Goal: Task Accomplishment & Management: Complete application form

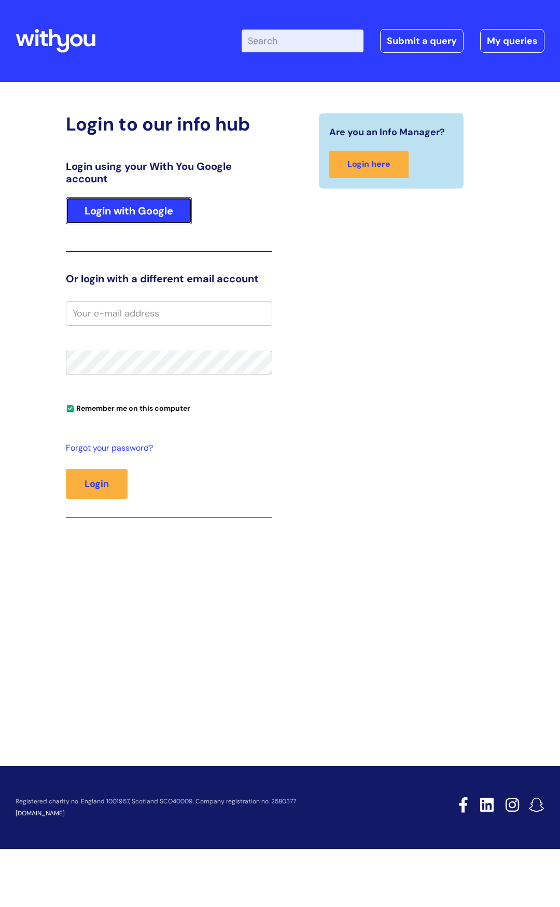
click at [150, 211] on link "Login with Google" at bounding box center [129, 210] width 126 height 27
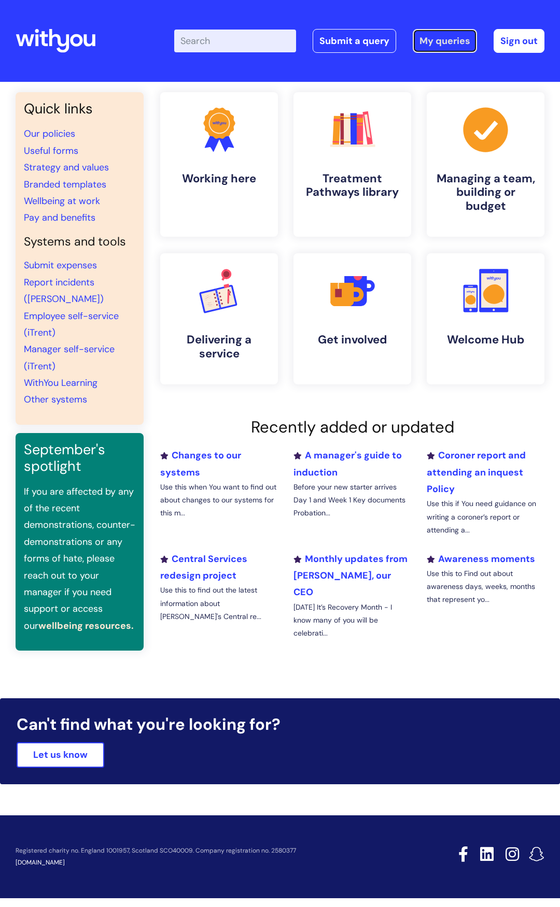
click at [435, 40] on link "My queries" at bounding box center [444, 41] width 64 height 24
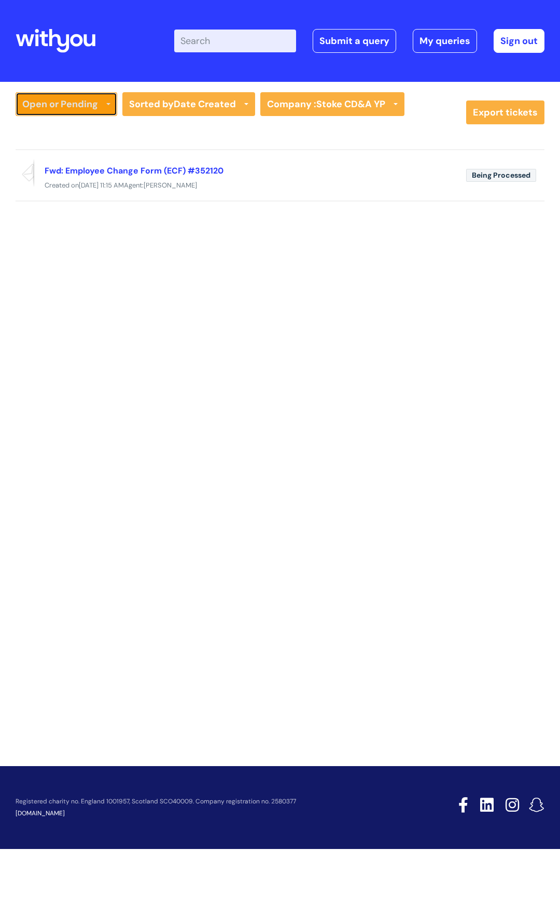
click at [103, 101] on link "Open or Pending" at bounding box center [67, 104] width 102 height 24
click at [91, 121] on link "All Tickets" at bounding box center [67, 126] width 102 height 15
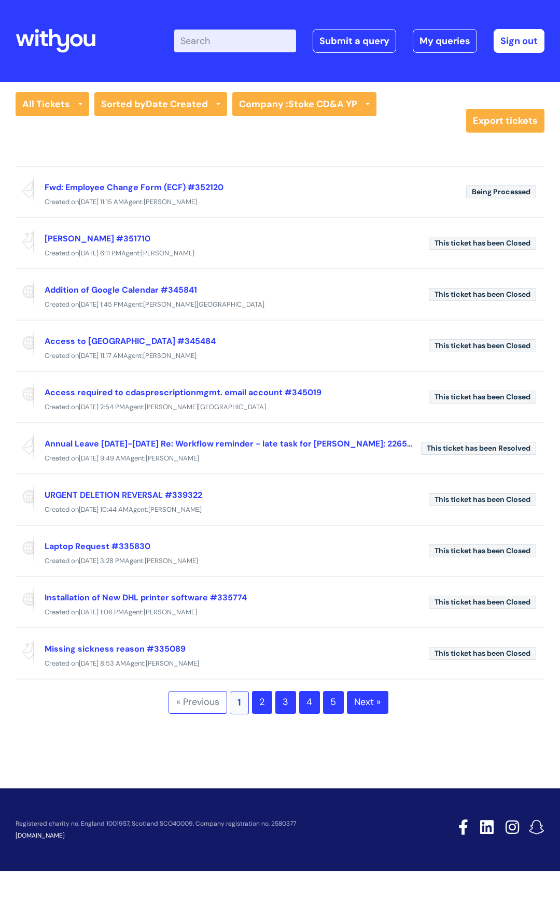
click at [263, 710] on link "2" at bounding box center [262, 702] width 20 height 23
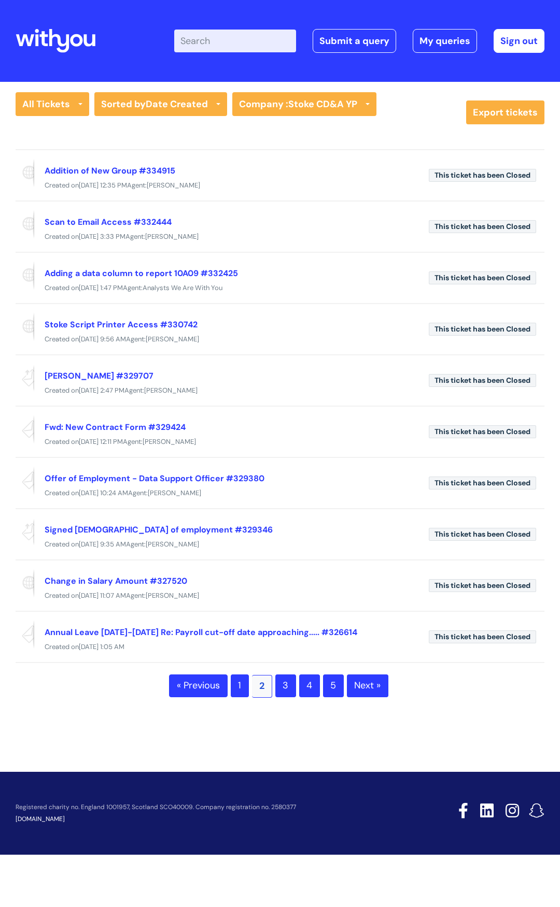
click at [238, 686] on link "1" at bounding box center [240, 686] width 18 height 23
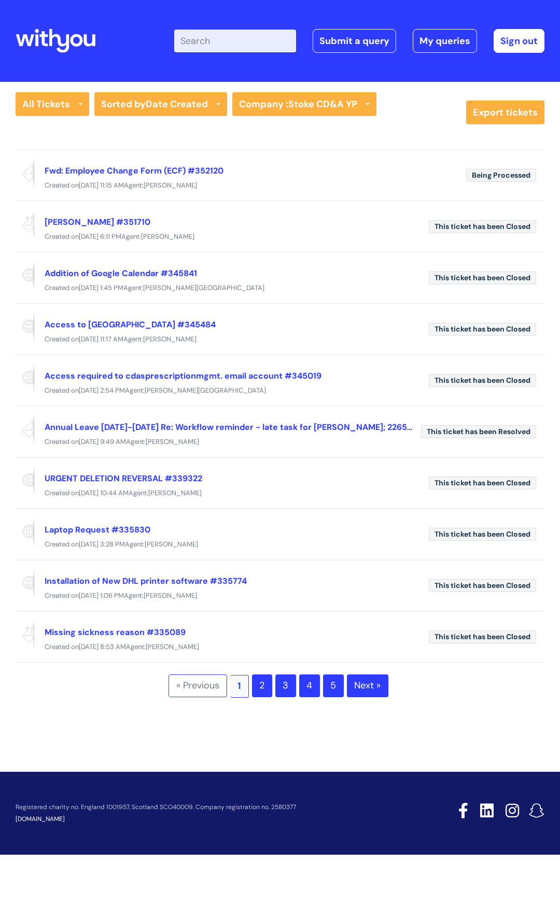
click at [74, 691] on div "« Previous 1 2 3 4 5 Next »" at bounding box center [280, 686] width 529 height 23
click at [363, 39] on link "Submit a query" at bounding box center [353, 41] width 83 height 24
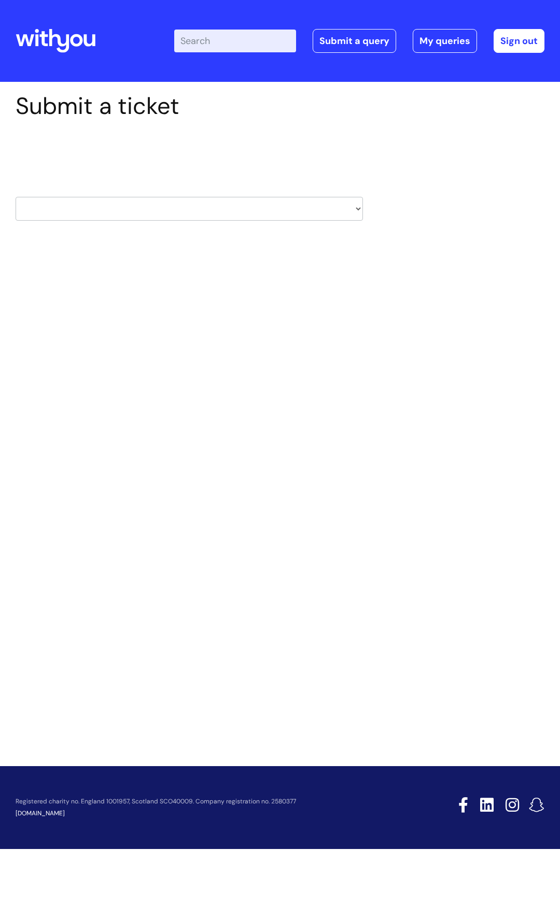
click at [357, 209] on select "HR / People IT and Support Clinical Drug Alerts Finance Accounts Data Support T…" at bounding box center [189, 209] width 347 height 24
select select "it_and_support"
click at [16, 197] on select "HR / People IT and Support Clinical Drug Alerts Finance Accounts Data Support T…" at bounding box center [189, 209] width 347 height 24
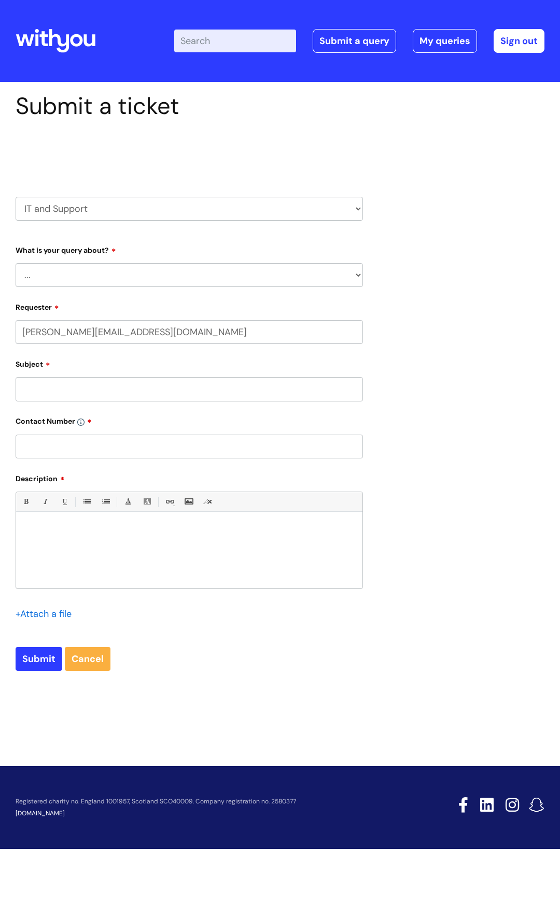
select select "80004418200"
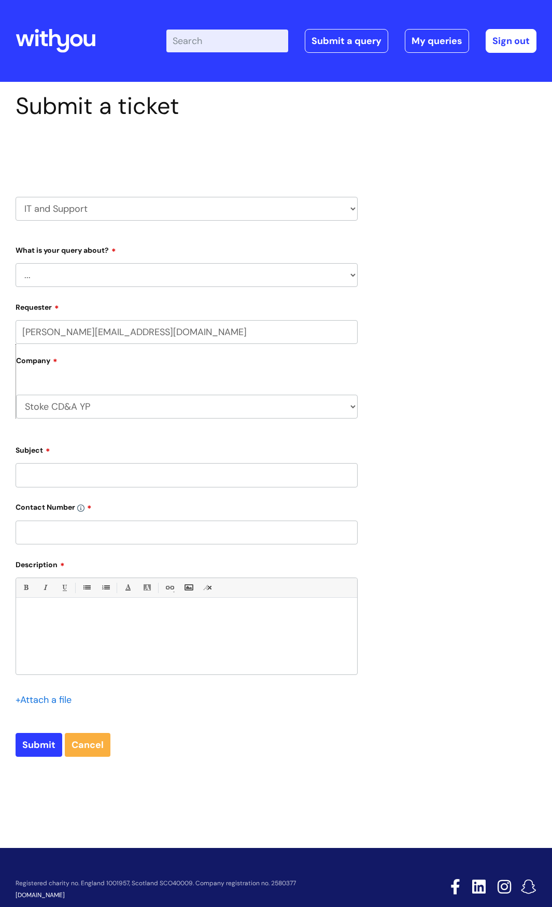
click at [351, 277] on select "... Mobile Phone Reset & MFA Accounts, Starters and Leavers IT Hardware issue I…" at bounding box center [187, 275] width 342 height 24
select select "System/software"
click at [16, 263] on select "... Mobile Phone Reset & MFA Accounts, Starters and Leavers IT Hardware issue I…" at bounding box center [187, 275] width 342 height 24
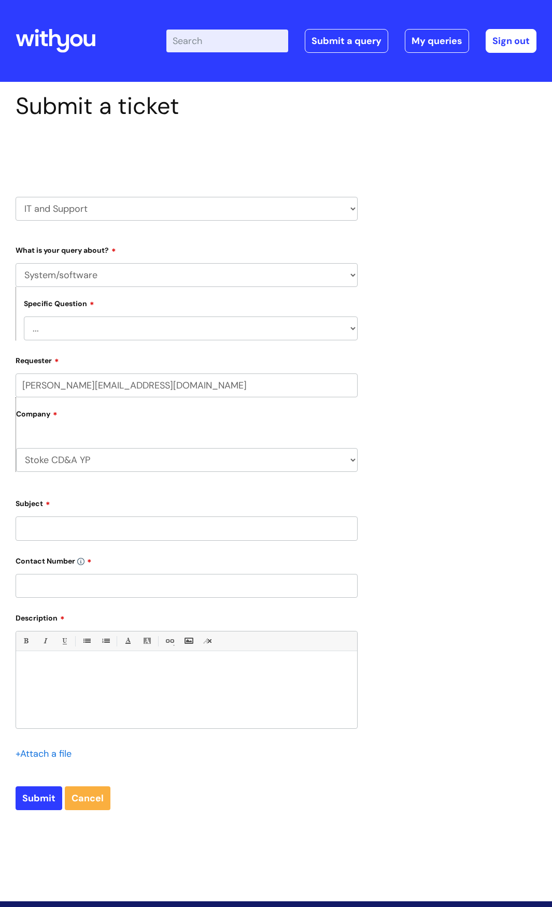
click at [352, 331] on select "... Halo PCMIS Iaptus NHS Email CJSM Email Mitel Another System Google (Workspa…" at bounding box center [191, 329] width 334 height 24
select select "Google (Workspace)"
click at [24, 317] on select "... Halo PCMIS Iaptus NHS Email CJSM Email Mitel Another System Google (Workspa…" at bounding box center [191, 329] width 334 height 24
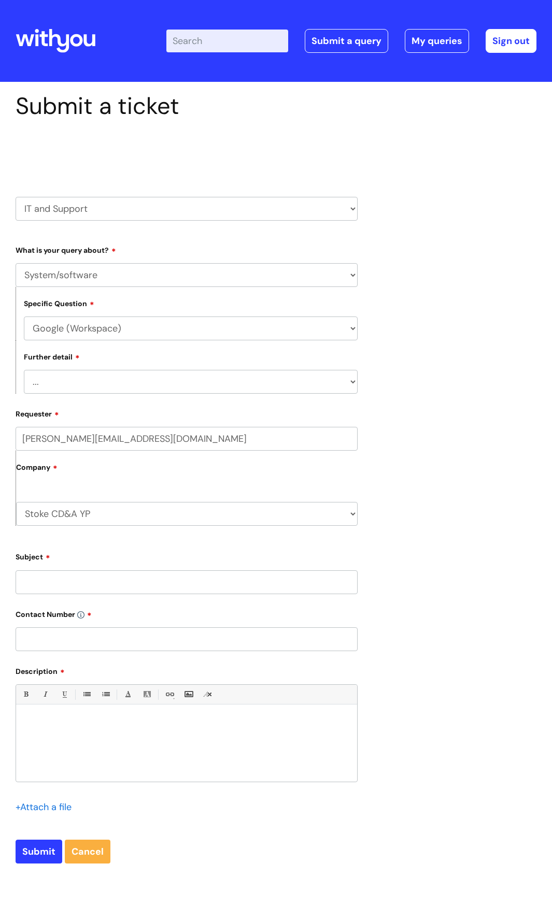
click at [353, 329] on select "... Halo PCMIS Iaptus NHS Email CJSM Email Mitel Another System Google (Workspa…" at bounding box center [191, 329] width 334 height 24
click at [349, 381] on select "... I’d like to add/remove user(s) to a shared email inbox I’d like to add/remo…" at bounding box center [191, 382] width 334 height 24
select select "Anything else"
click at [24, 370] on select "... I’d like to add/remove user(s) to a shared email inbox I’d like to add/remo…" at bounding box center [191, 382] width 334 height 24
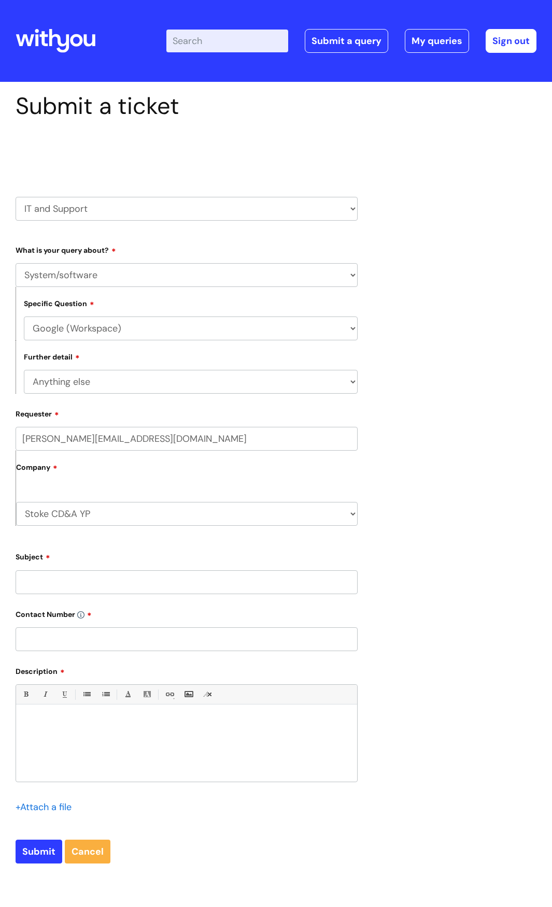
click at [349, 512] on select "Stoke CD&A YP WithYou Current Staff" at bounding box center [186, 514] width 341 height 24
click at [239, 586] on input "Subject" at bounding box center [187, 582] width 342 height 24
type input "Addition of email address"
click at [412, 307] on div "Submit a ticket Select issue type HR / People IT and Support Clinical Drug Aler…" at bounding box center [276, 486] width 536 height 788
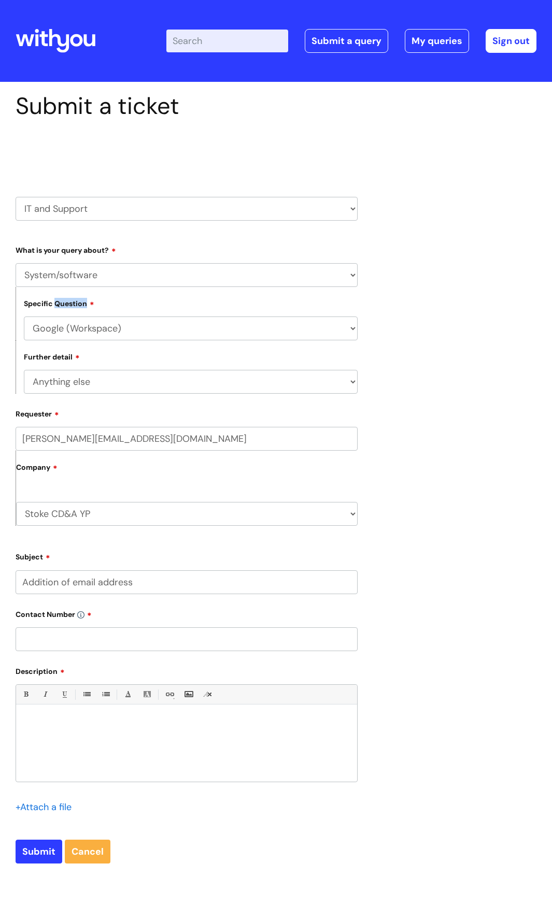
click at [412, 307] on div "Submit a ticket Select issue type HR / People IT and Support Clinical Drug Aler…" at bounding box center [276, 486] width 536 height 788
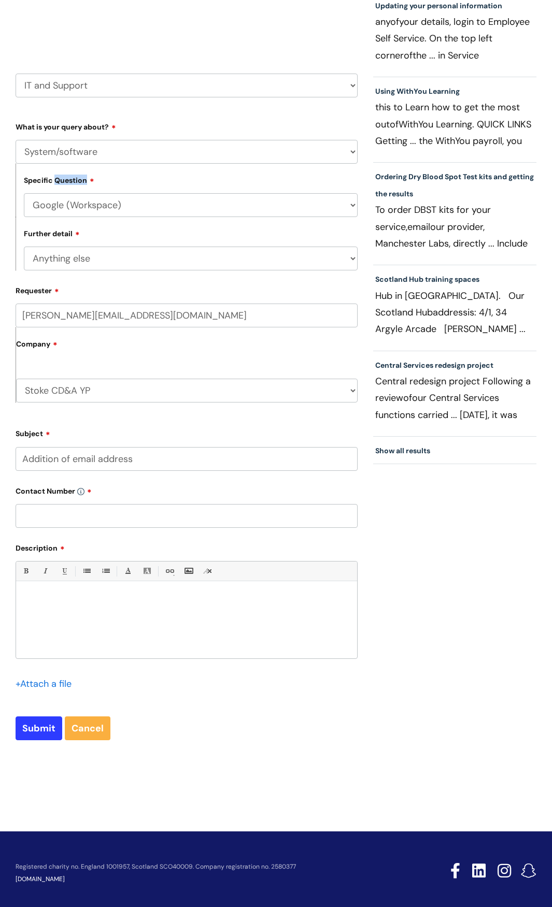
scroll to position [131, 0]
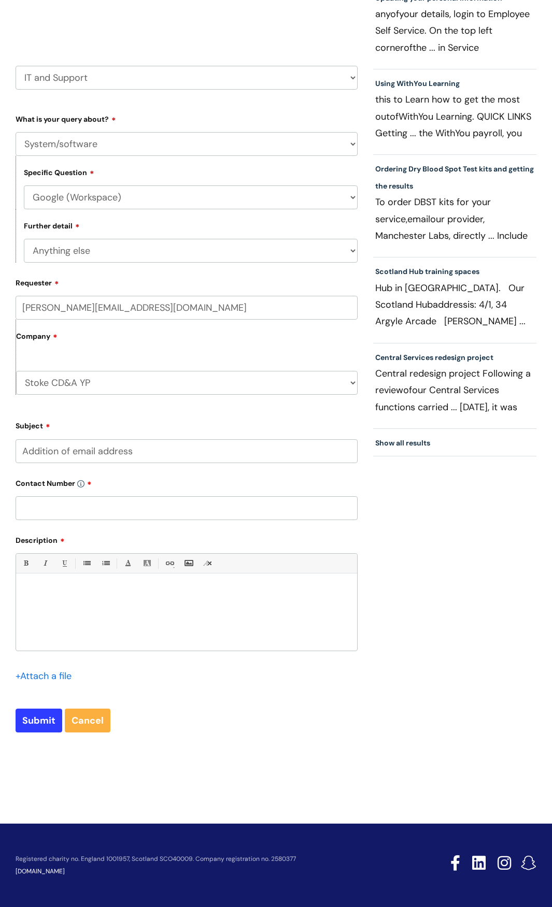
click at [199, 507] on input "text" at bounding box center [187, 508] width 342 height 24
type input "07866996539"
click at [136, 589] on p at bounding box center [186, 591] width 325 height 9
